Goal: Task Accomplishment & Management: Use online tool/utility

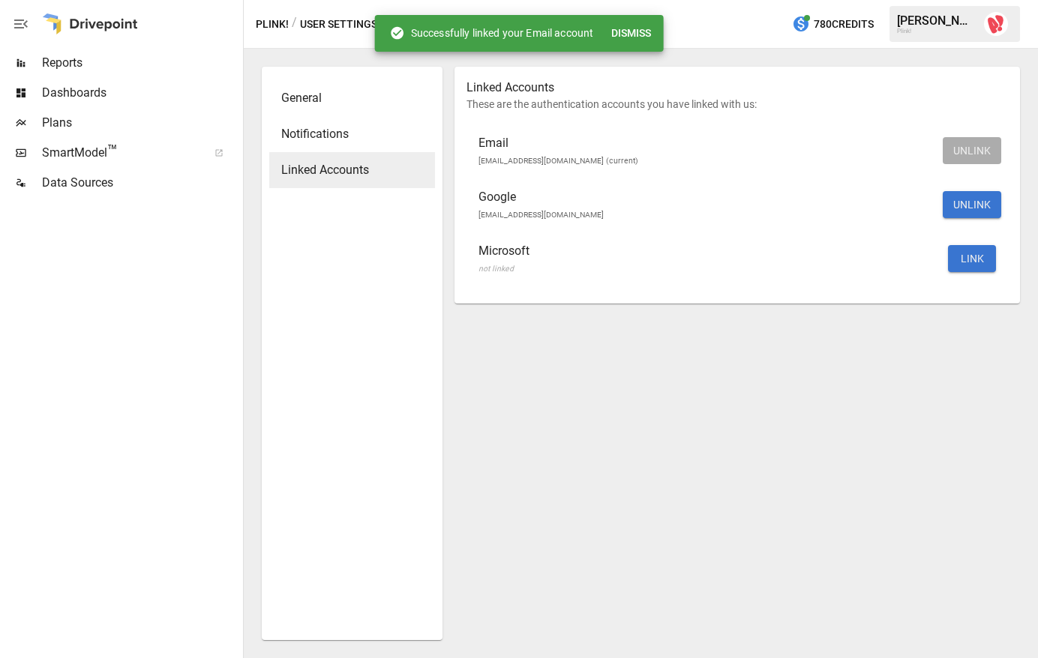
click at [545, 152] on p "[EMAIL_ADDRESS][DOMAIN_NAME] (current)" at bounding box center [706, 159] width 457 height 15
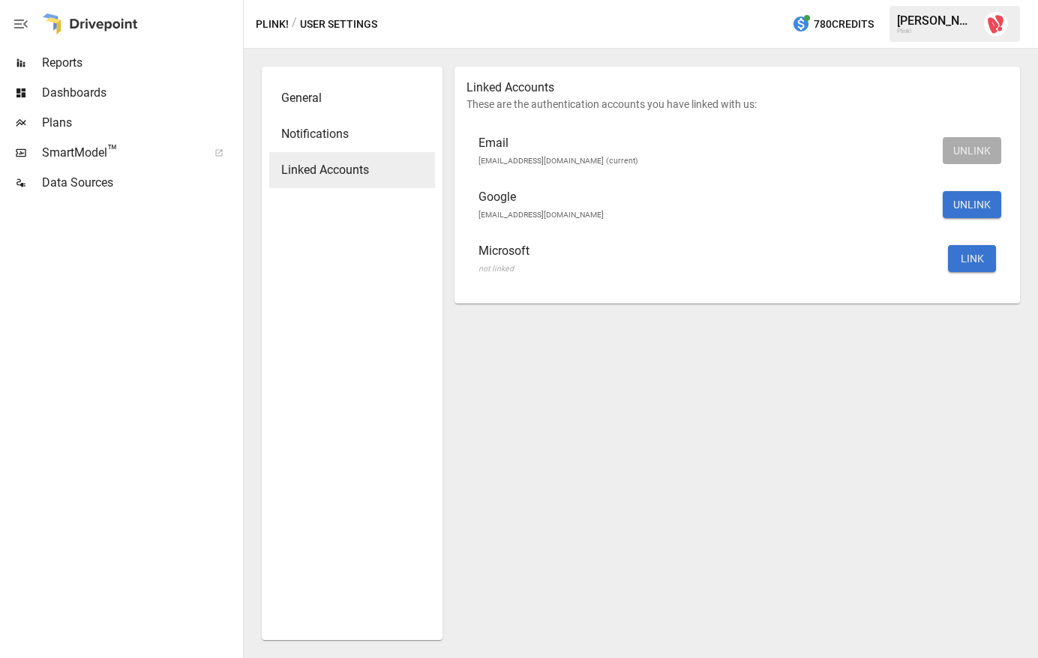
click at [86, 146] on span "SmartModel ™" at bounding box center [120, 153] width 156 height 18
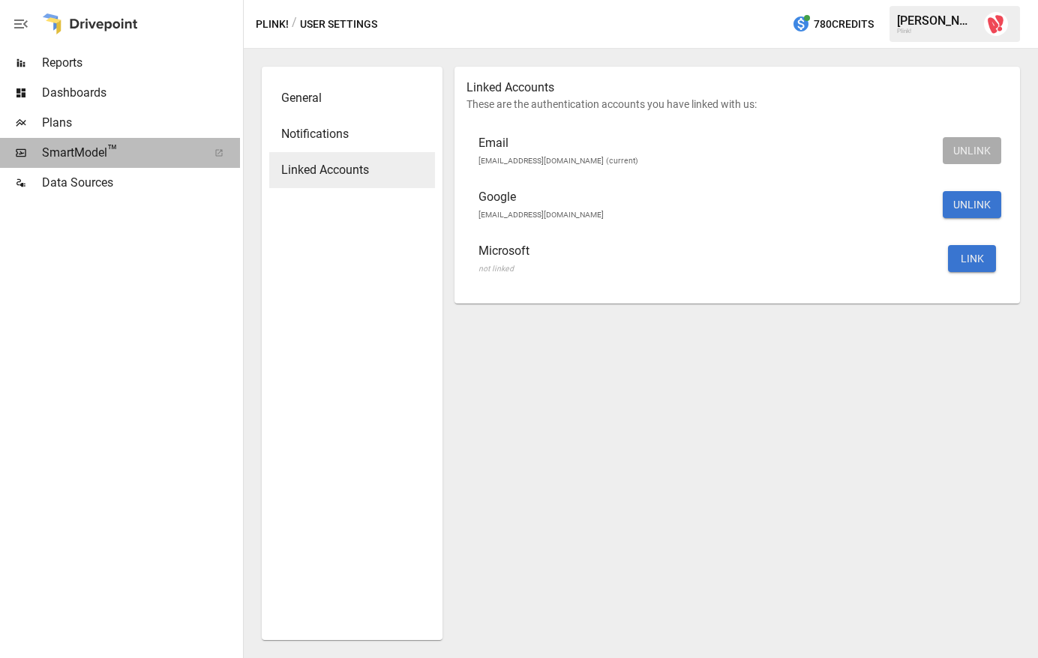
click at [86, 155] on span "SmartModel ™" at bounding box center [120, 153] width 156 height 18
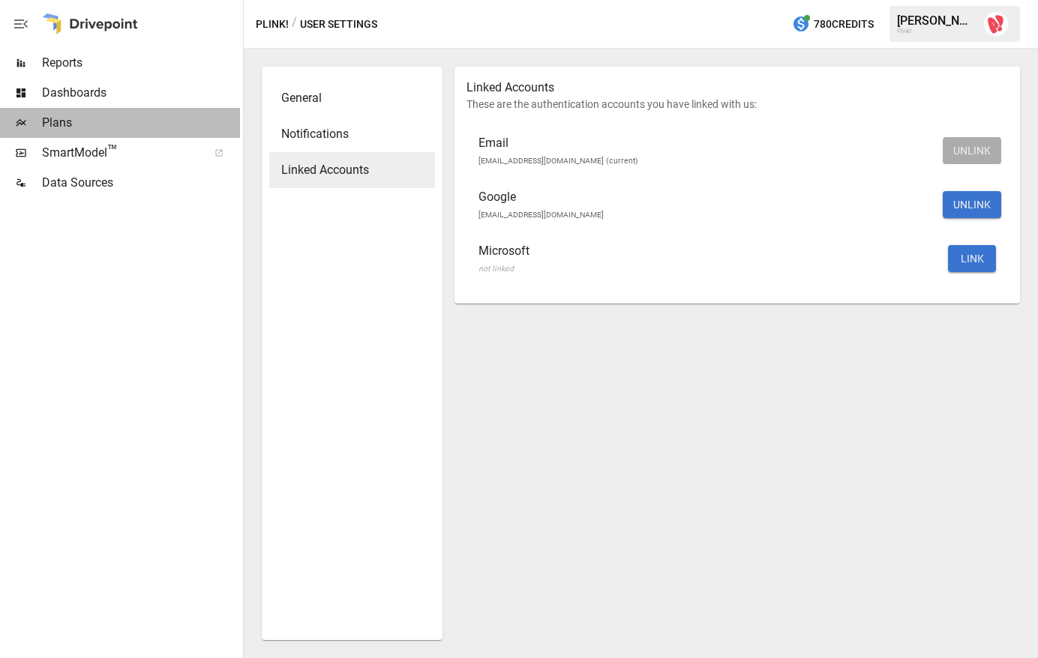
click at [118, 127] on span "Plans" at bounding box center [141, 123] width 198 height 18
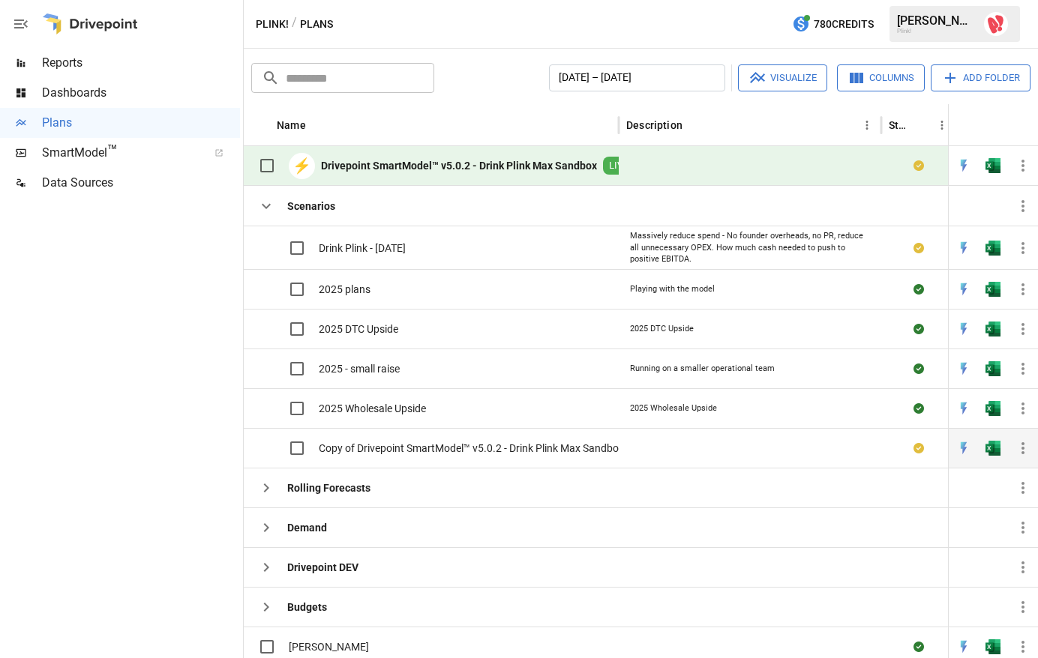
click at [396, 446] on span "Copy of Drivepoint SmartModel™ v5.0.2 - Drink Plink Max Sandbox Backup [DATE]" at bounding box center [507, 448] width 376 height 15
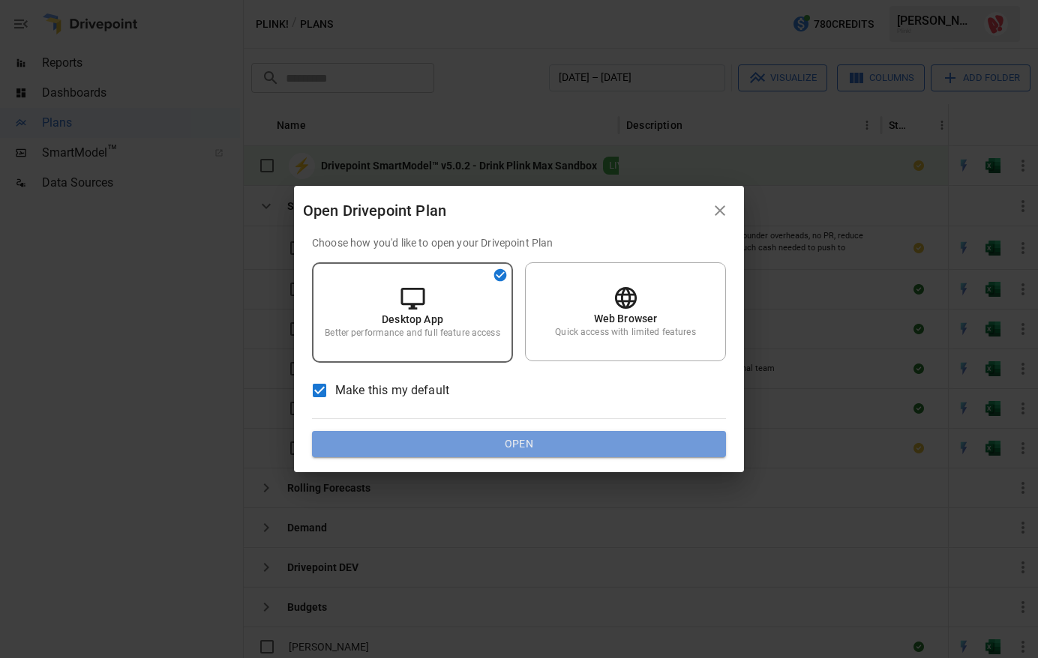
click at [419, 449] on button "Open" at bounding box center [519, 444] width 414 height 27
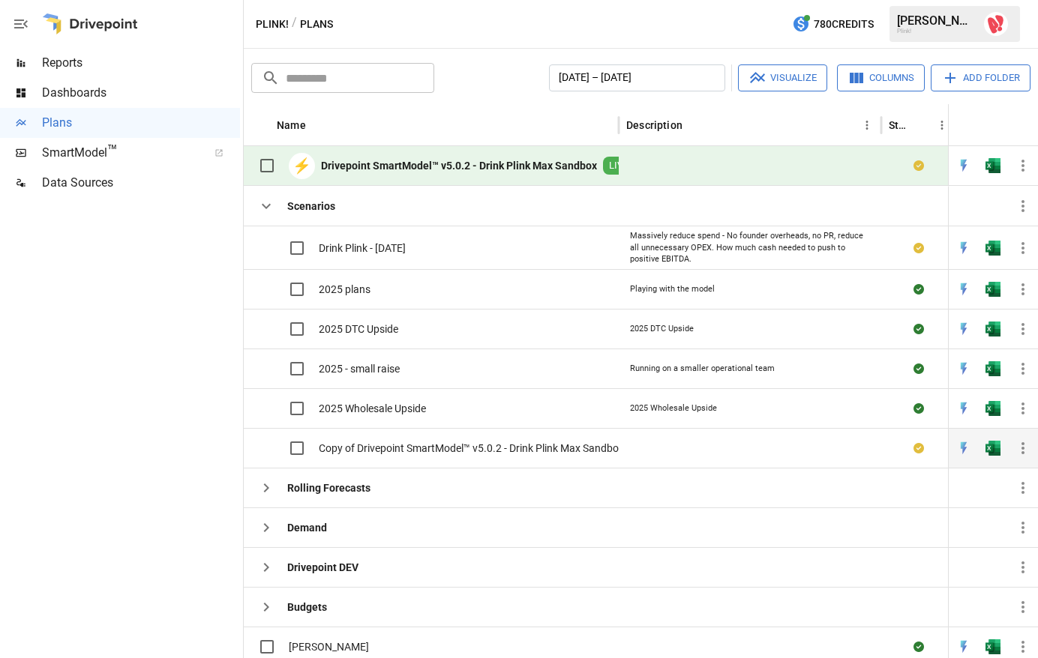
click at [603, 448] on span "Copy of Drivepoint SmartModel™ v5.0.2 - Drink Plink Max Sandbox Backup [DATE]" at bounding box center [507, 448] width 376 height 15
click at [185, 437] on div at bounding box center [120, 428] width 240 height 460
click at [435, 446] on span "Copy of Drivepoint SmartModel™ v5.0.2 - Drink Plink Max Sandbox Backup [DATE]" at bounding box center [507, 448] width 376 height 15
click at [473, 448] on span "Copy of Drivepoint SmartModel™ v5.0.2 - Drink Plink Max Sandbox Backup [DATE]" at bounding box center [507, 448] width 376 height 15
click at [360, 450] on span "Copy of Drivepoint SmartModel™ v5.0.2 - Drink Plink Max Sandbox Backup [DATE]" at bounding box center [507, 448] width 376 height 15
